Goal: Information Seeking & Learning: Find specific fact

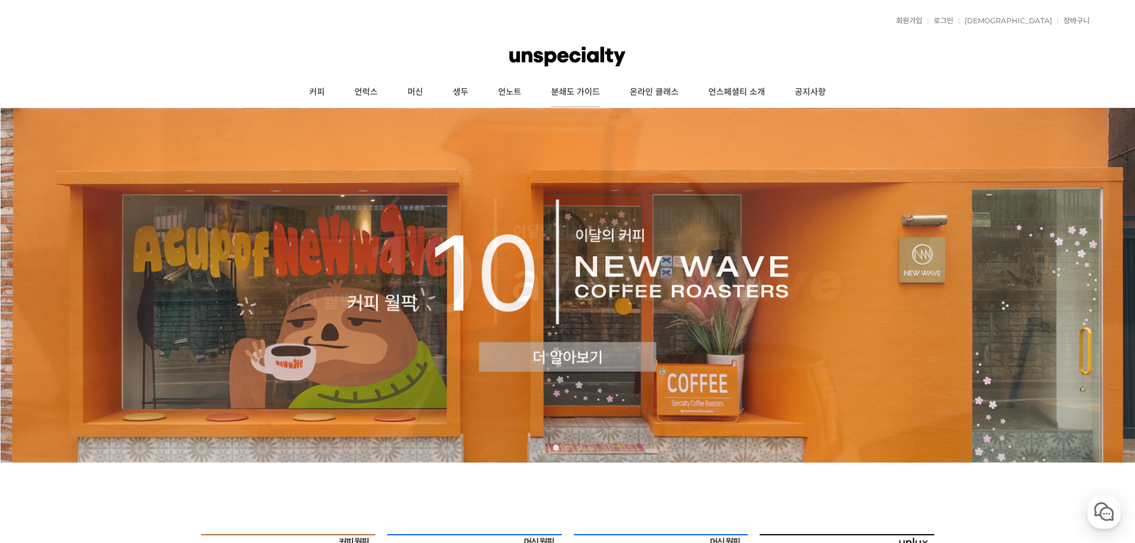
click at [604, 91] on link "분쇄도 가이드" at bounding box center [575, 92] width 79 height 30
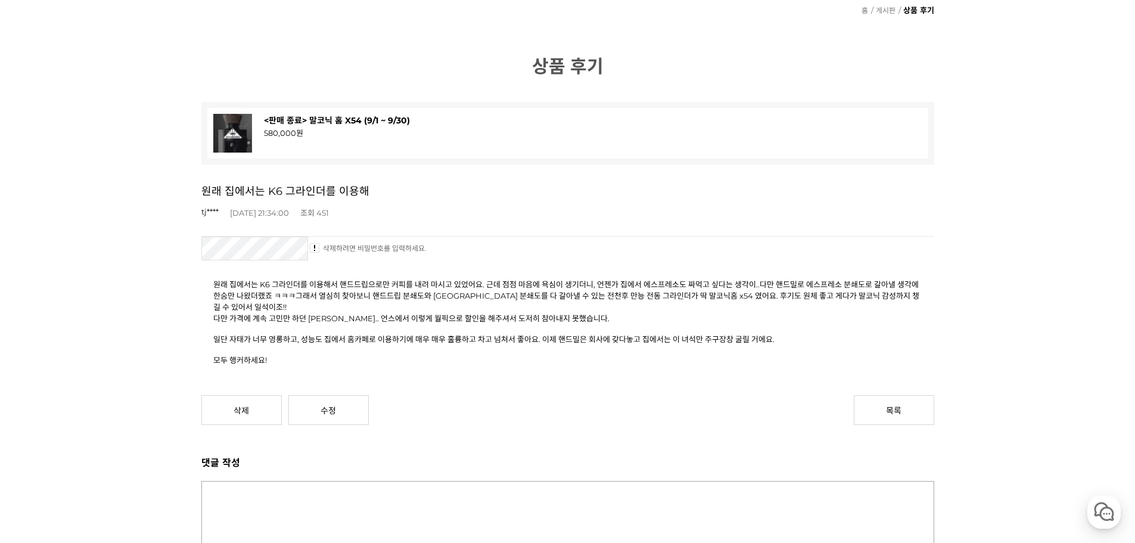
scroll to position [119, 0]
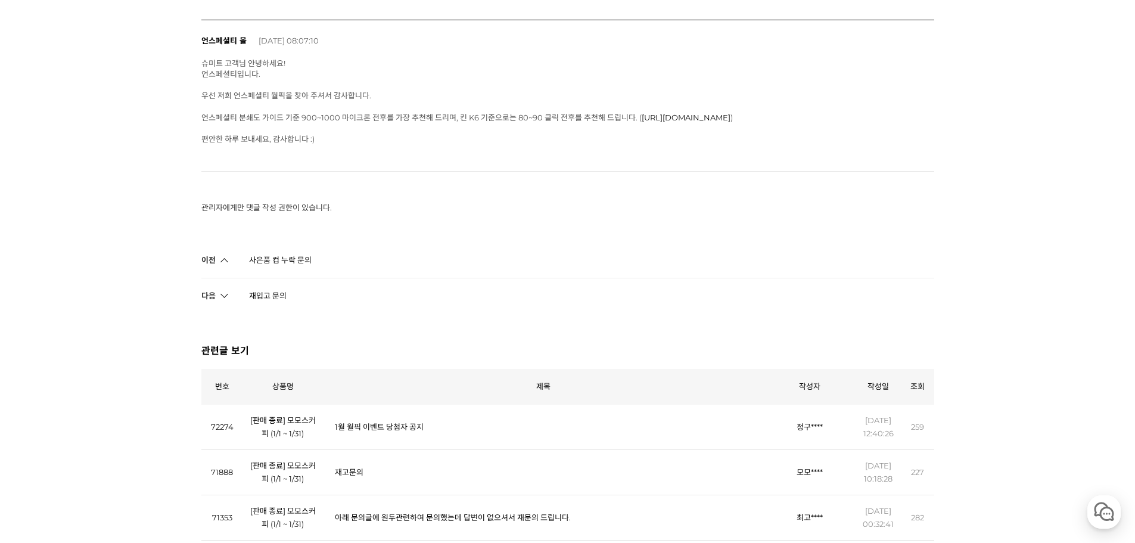
scroll to position [715, 0]
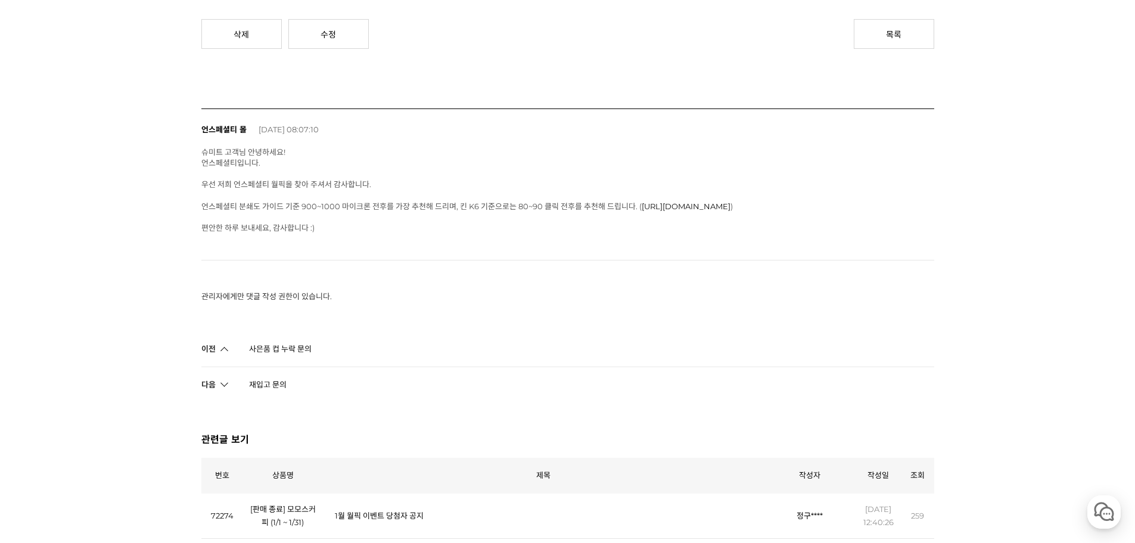
scroll to position [477, 0]
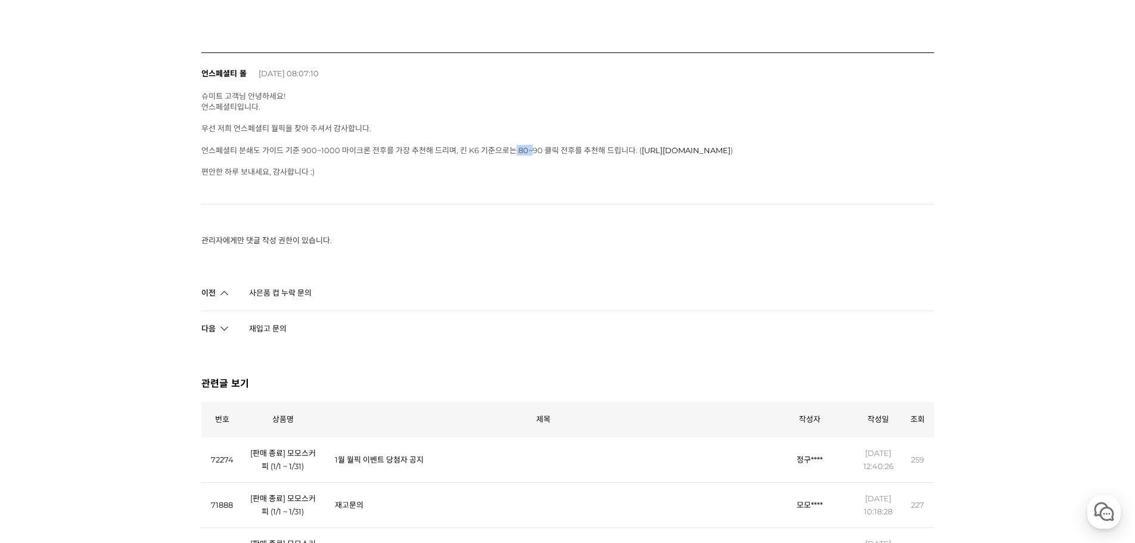
drag, startPoint x: 512, startPoint y: 149, endPoint x: 530, endPoint y: 150, distance: 18.5
click at [530, 150] on span "슈미트 고객님 안녕하세요! 언스페셜티입니다. 우선 저희 언스페셜티 월픽을 찾아 주셔서 감사합니다. 언스페셜티 분쇄도 가이드 기준 900~100…" at bounding box center [467, 133] width 532 height 85
click at [649, 150] on link "https://community.unspecialty.com/community/c/9cb3fc90-5a90-4c3b-8de9-10f59c49c…" at bounding box center [686, 150] width 89 height 10
